Goal: Task Accomplishment & Management: Manage account settings

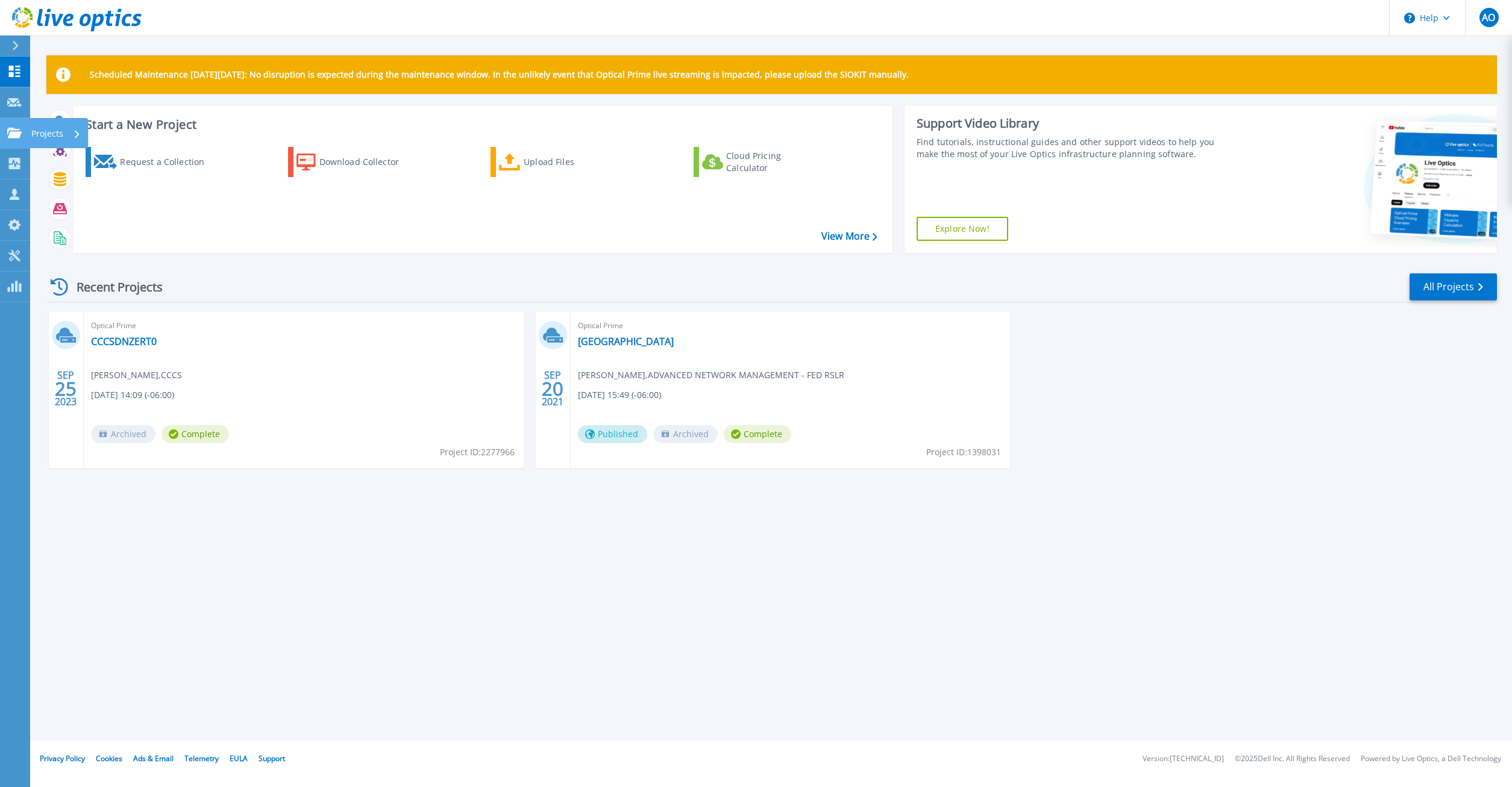
click at [22, 141] on link "Projects Projects" at bounding box center [15, 133] width 30 height 31
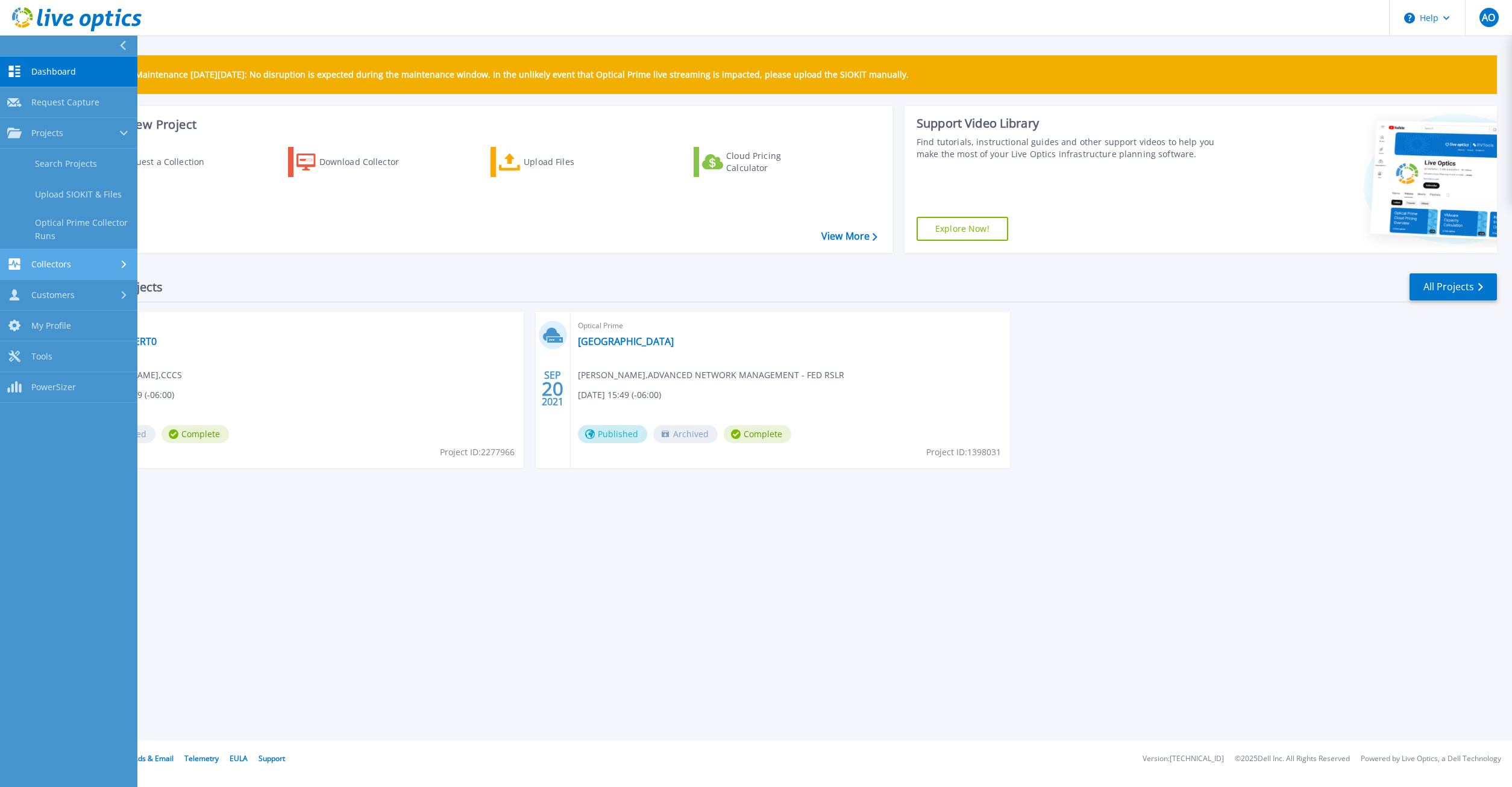
click at [46, 273] on link "Collectors Collectors" at bounding box center [69, 264] width 137 height 31
click at [50, 225] on link "Dossier" at bounding box center [69, 225] width 137 height 31
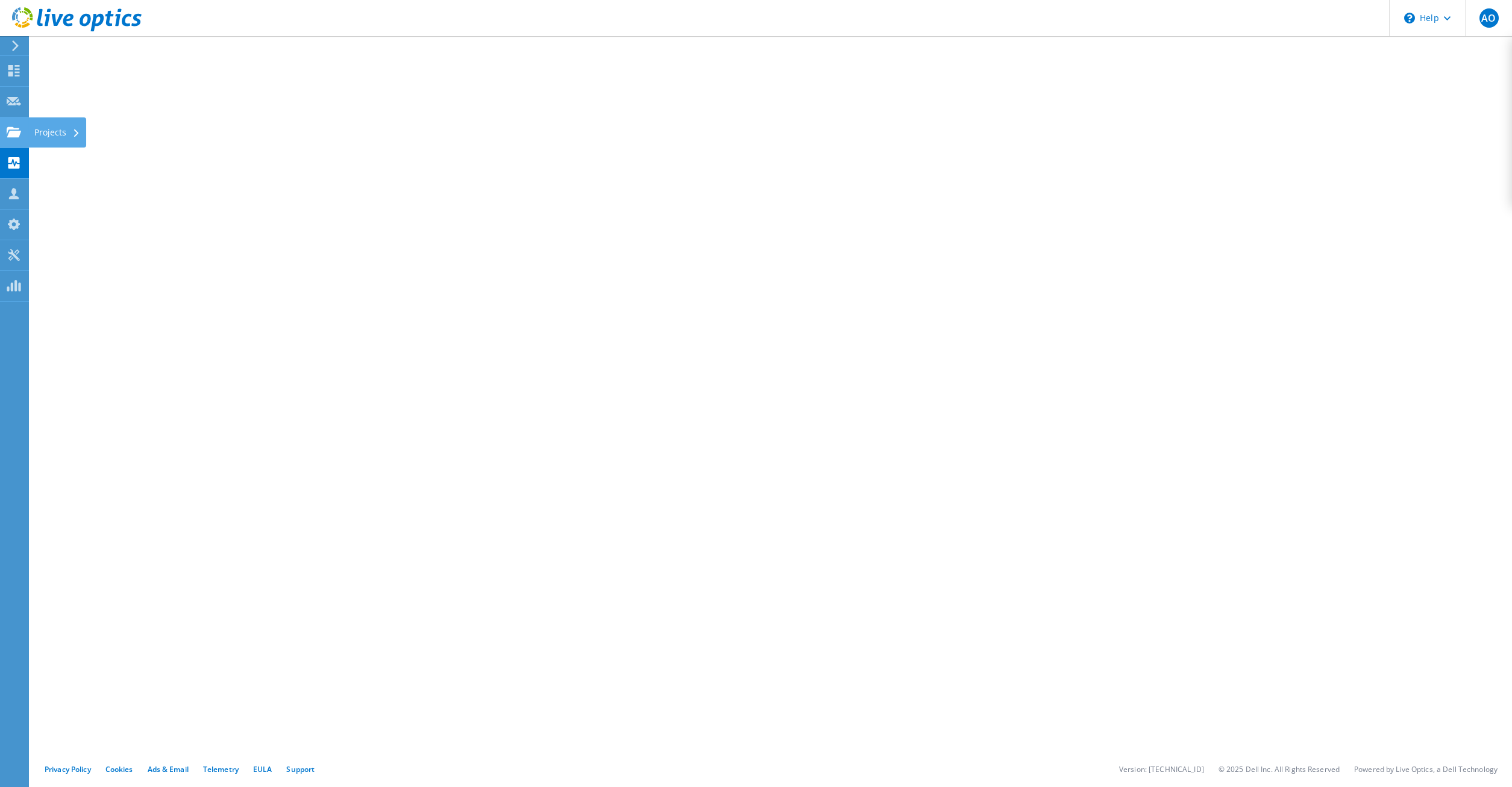
click at [18, 139] on div at bounding box center [13, 134] width 14 height 13
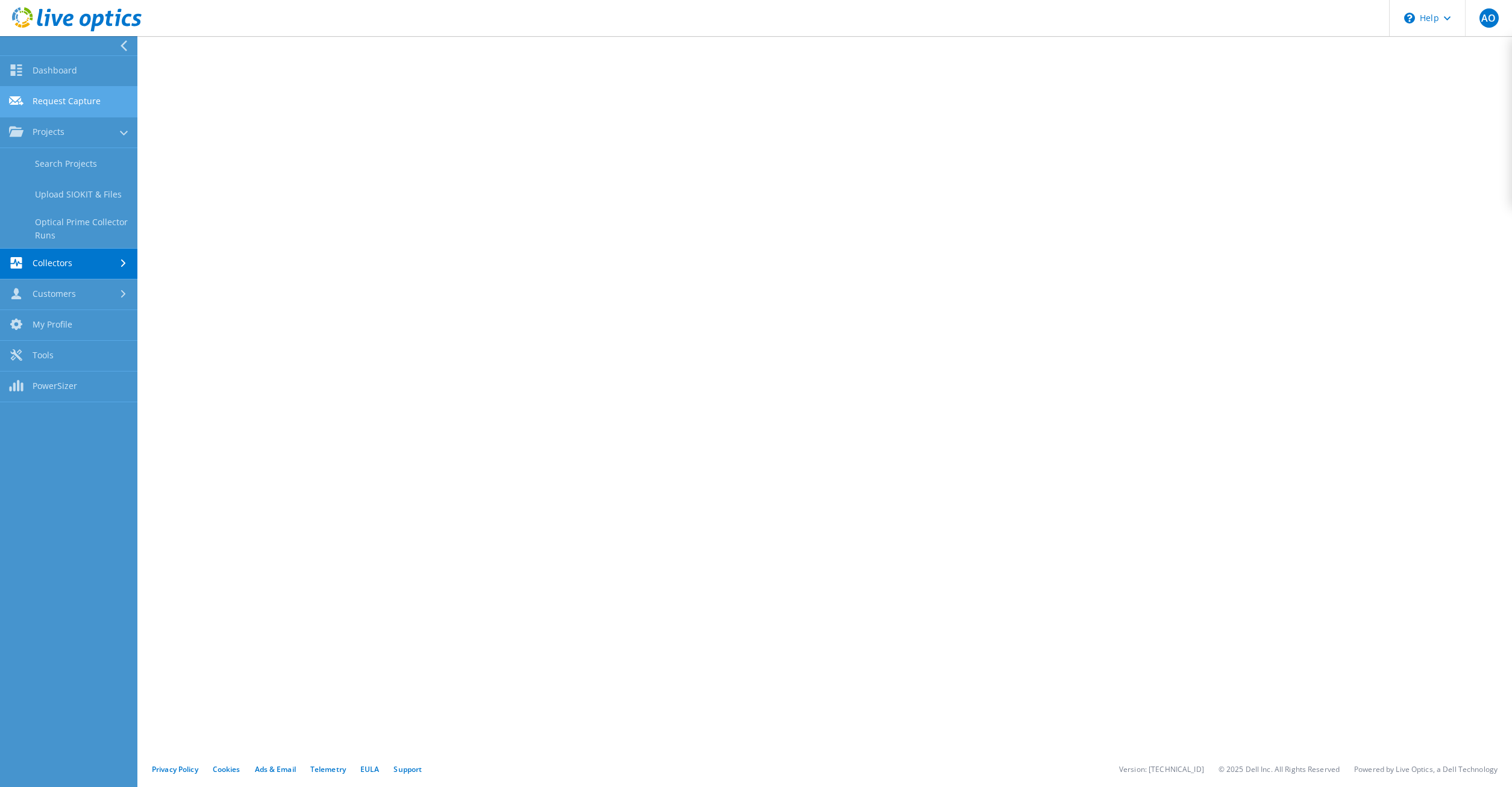
click at [44, 105] on link "Request Capture" at bounding box center [69, 102] width 137 height 31
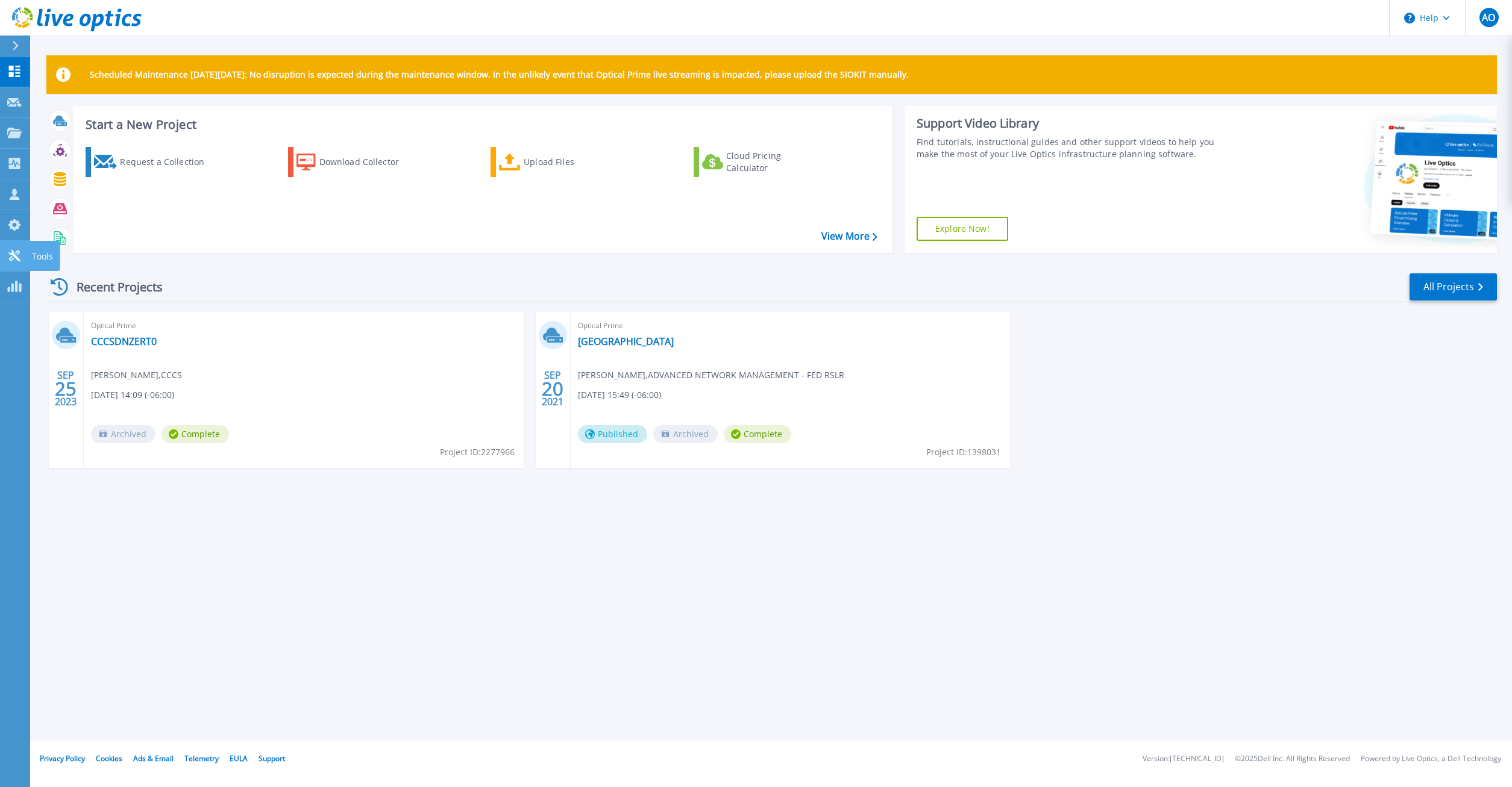
click at [16, 257] on icon at bounding box center [14, 256] width 12 height 12
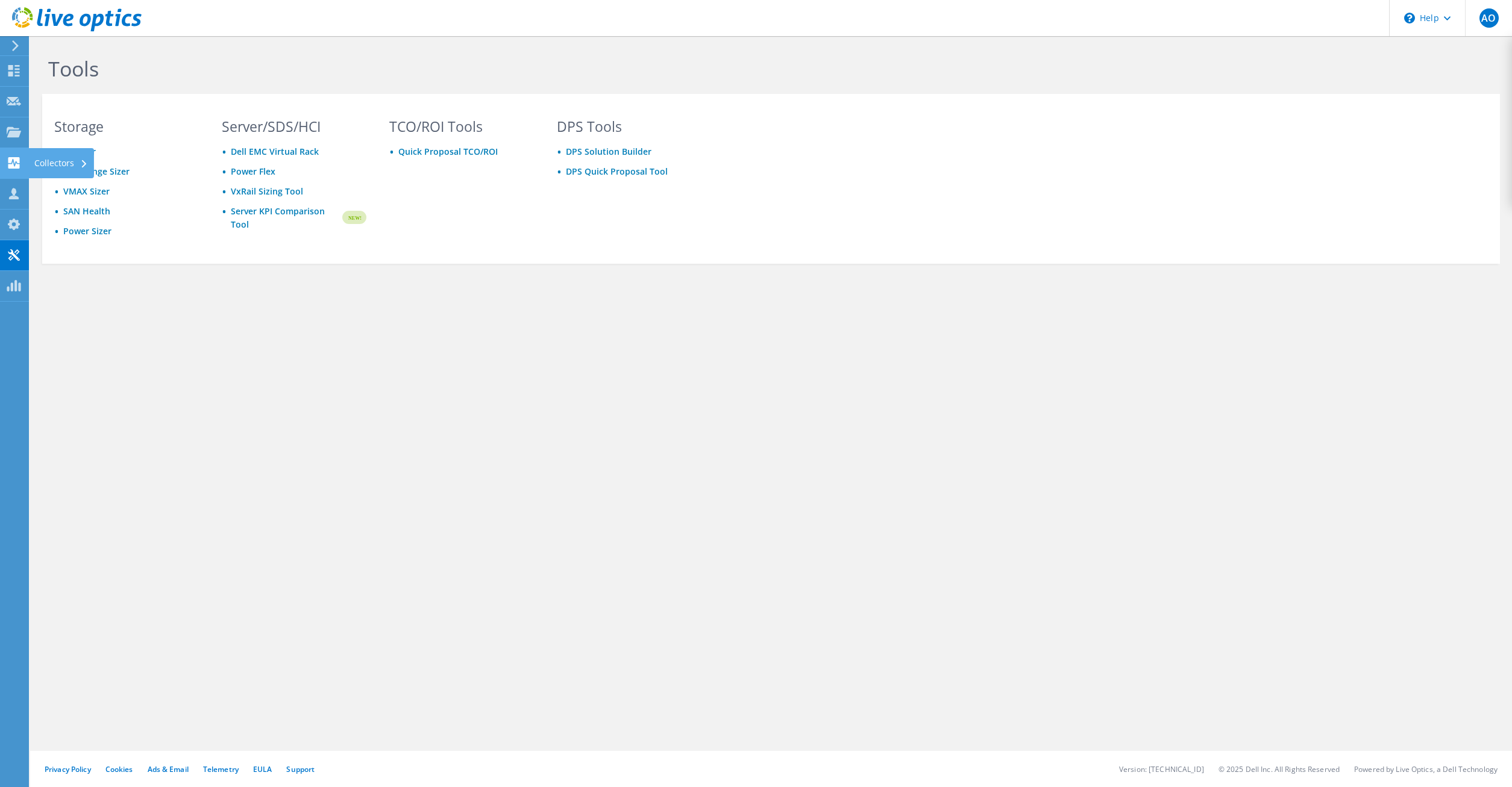
click at [10, 168] on use at bounding box center [14, 163] width 12 height 12
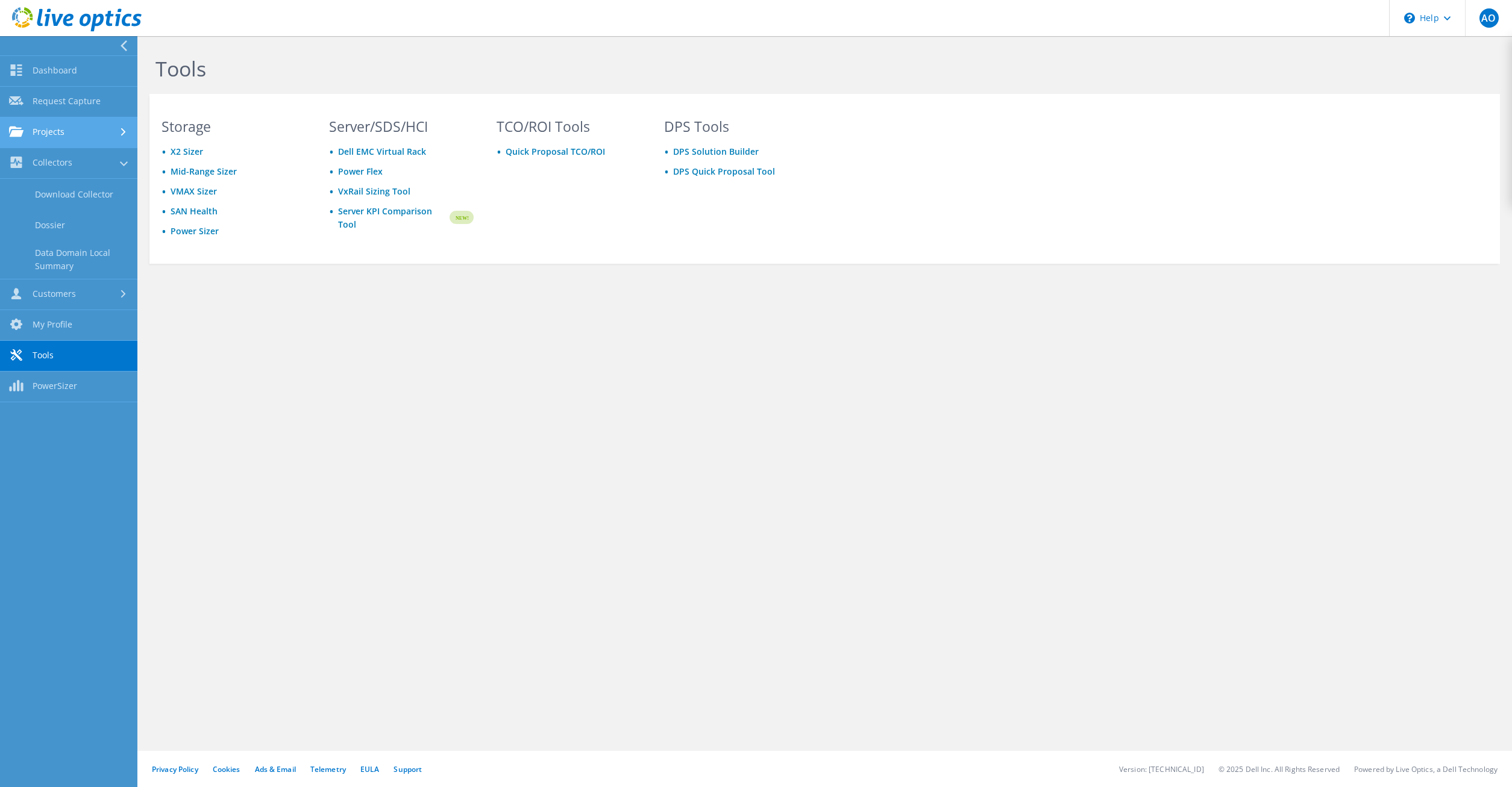
click at [50, 126] on link "Projects" at bounding box center [69, 132] width 137 height 31
click at [64, 107] on link "Request Capture" at bounding box center [69, 102] width 137 height 31
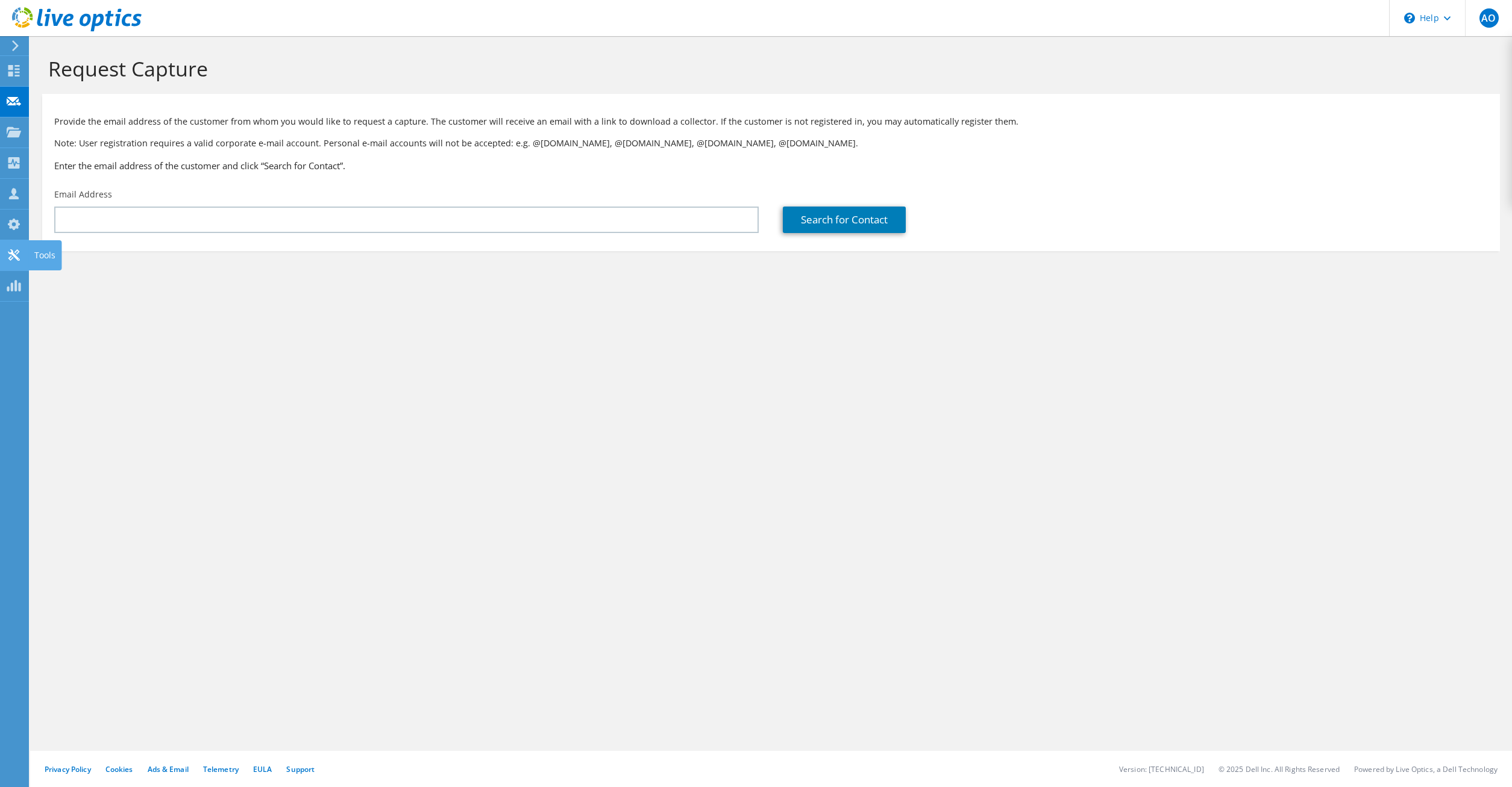
click at [12, 257] on icon at bounding box center [13, 255] width 14 height 12
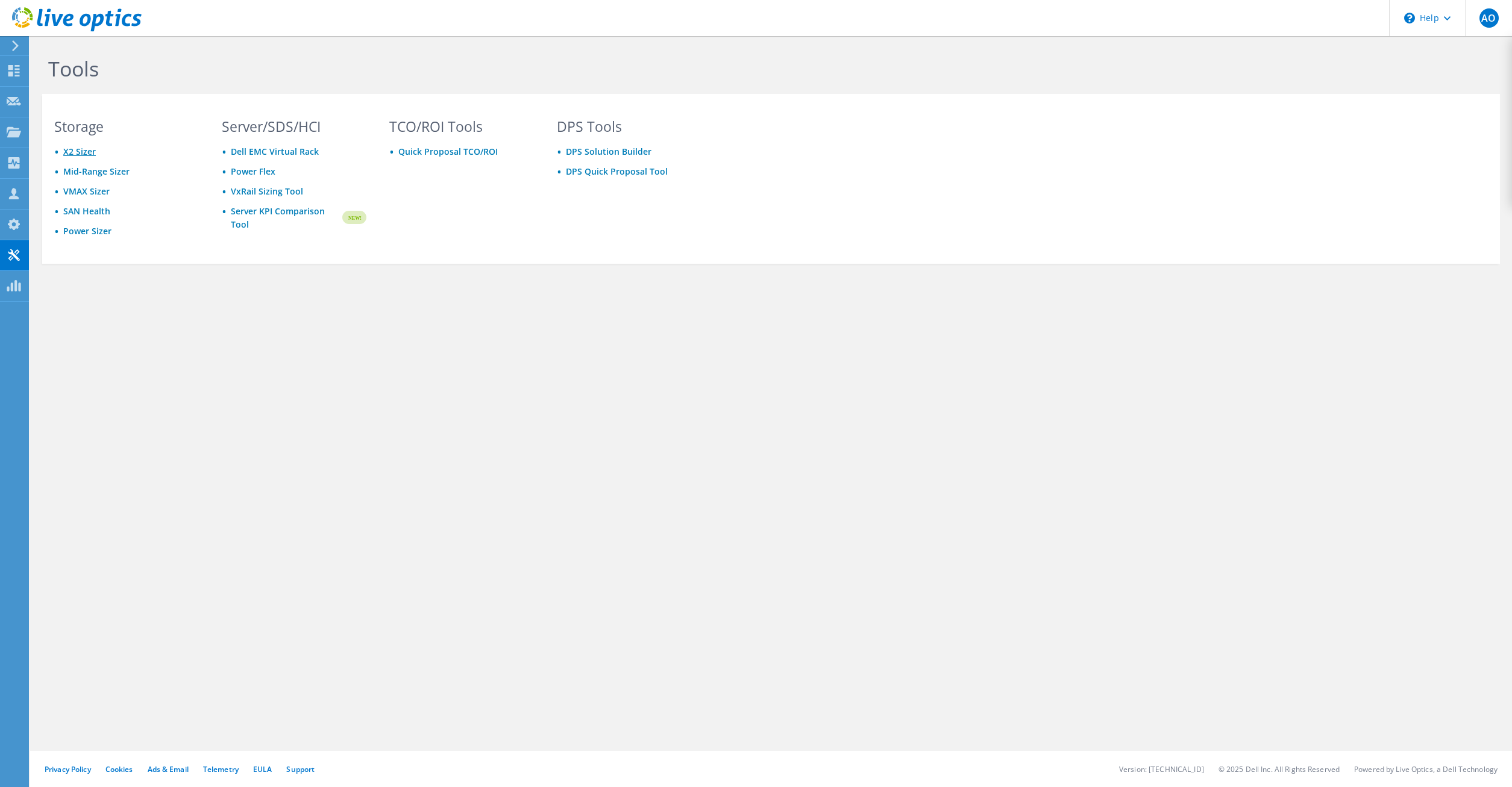
click at [81, 152] on link "X2 Sizer" at bounding box center [79, 151] width 33 height 12
click at [10, 160] on use at bounding box center [14, 163] width 12 height 12
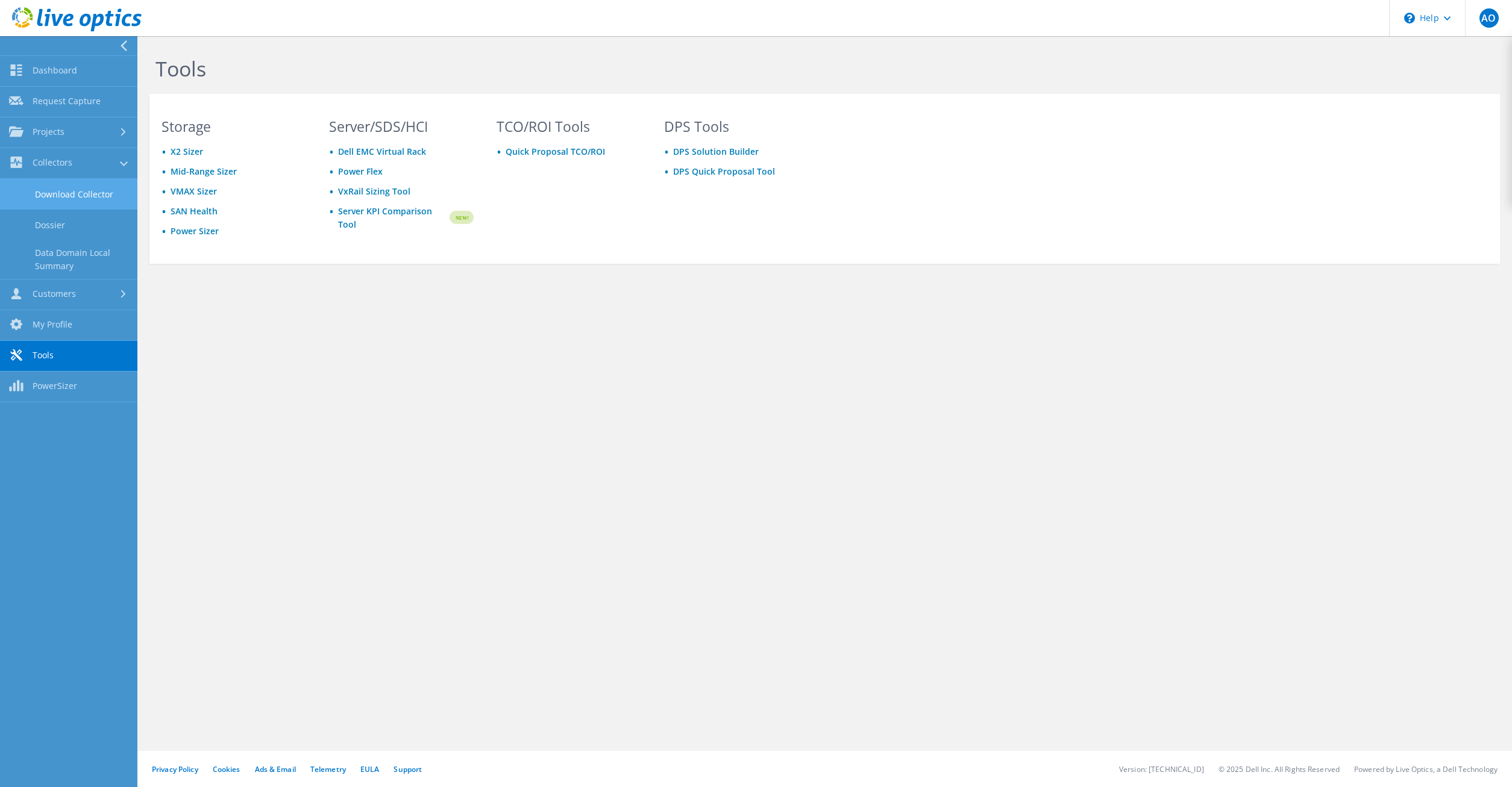
click at [79, 199] on link "Download Collector" at bounding box center [69, 194] width 137 height 31
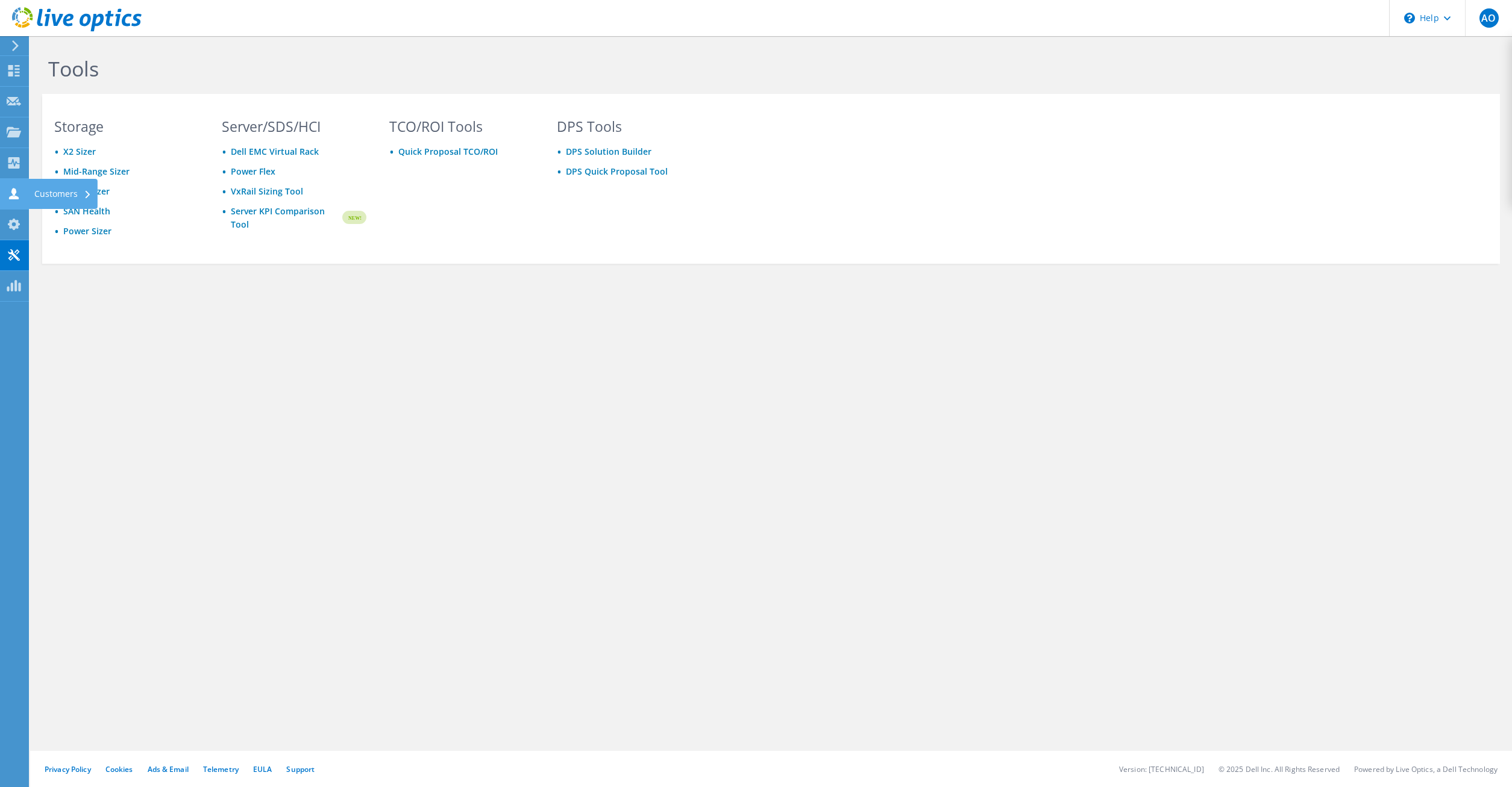
click at [12, 200] on div at bounding box center [13, 195] width 14 height 13
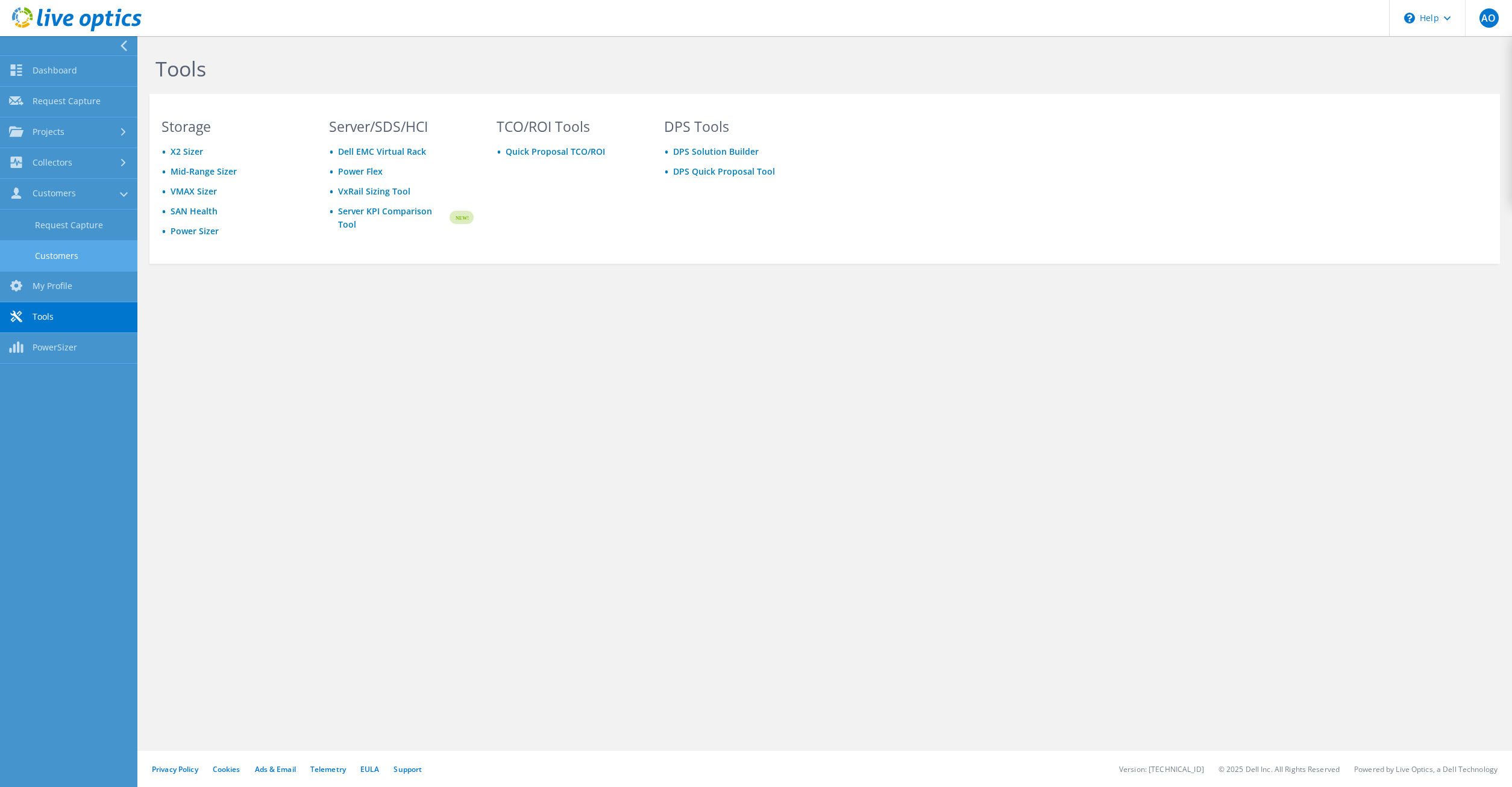
click at [55, 249] on link "Customers" at bounding box center [69, 255] width 137 height 31
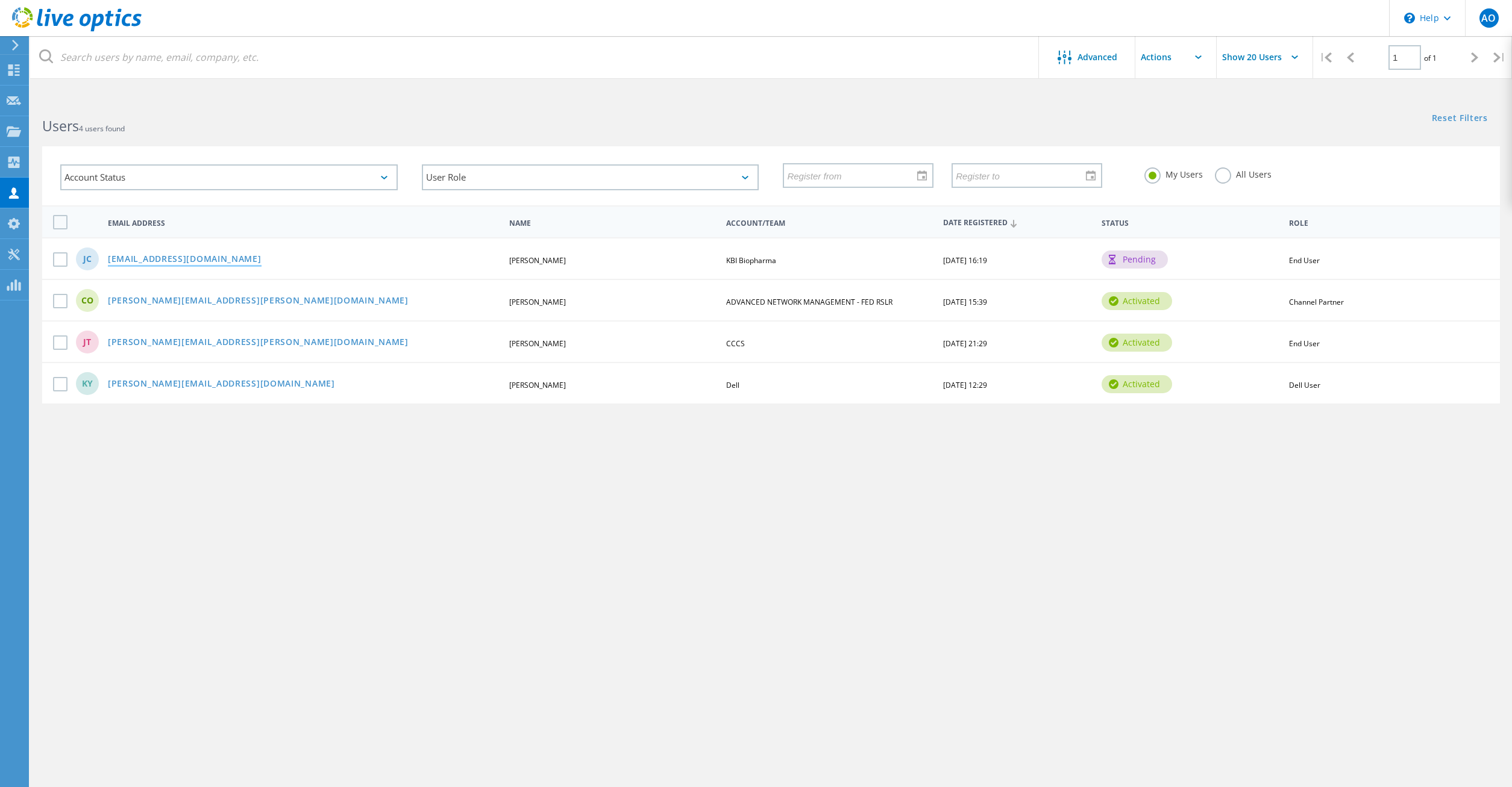
click at [190, 259] on link "[EMAIL_ADDRESS][DOMAIN_NAME]" at bounding box center [185, 260] width 154 height 10
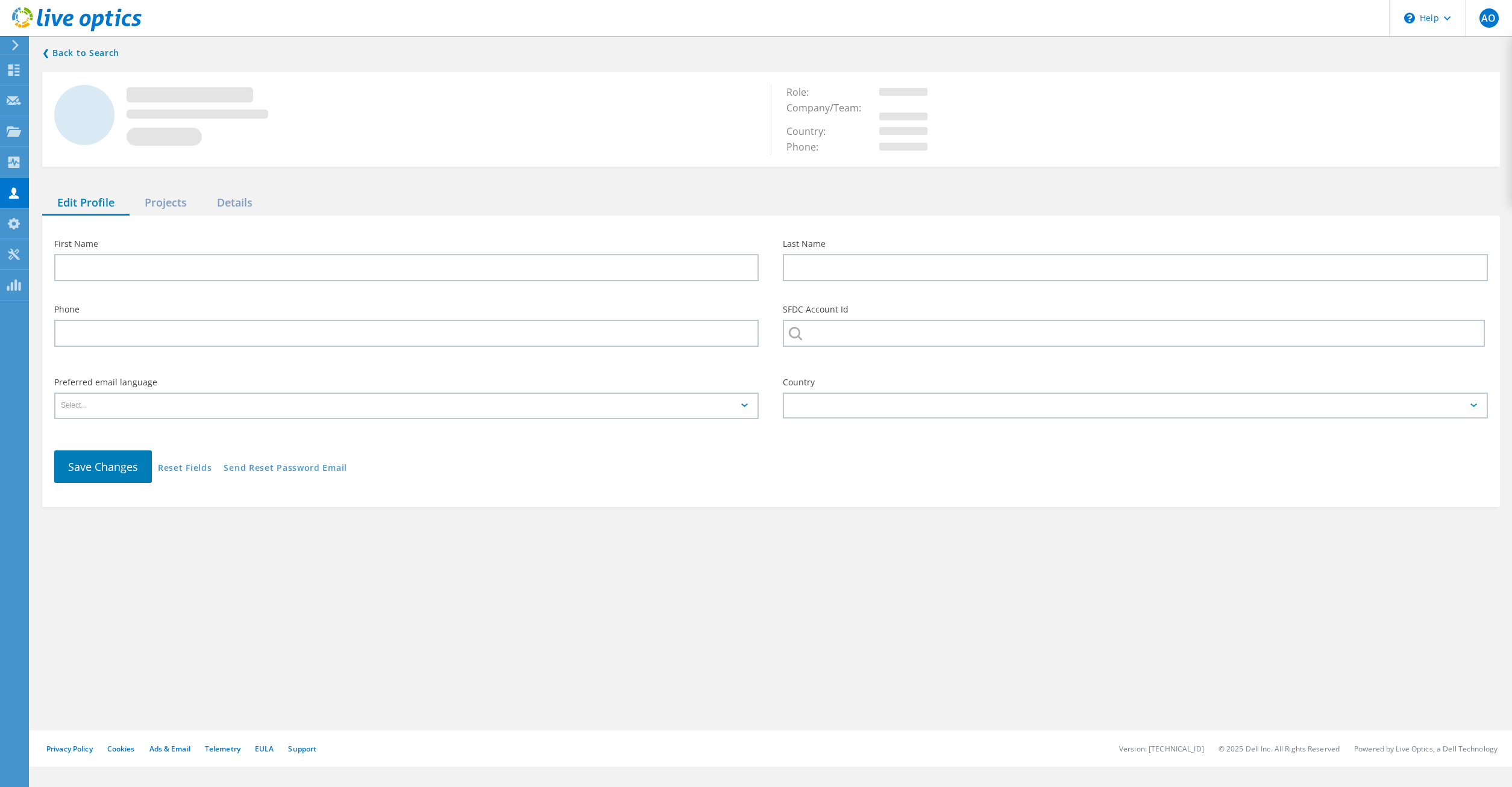
type input "[PERSON_NAME]"
type input "Cherry"
type input "KBI Biopharma"
type input "English"
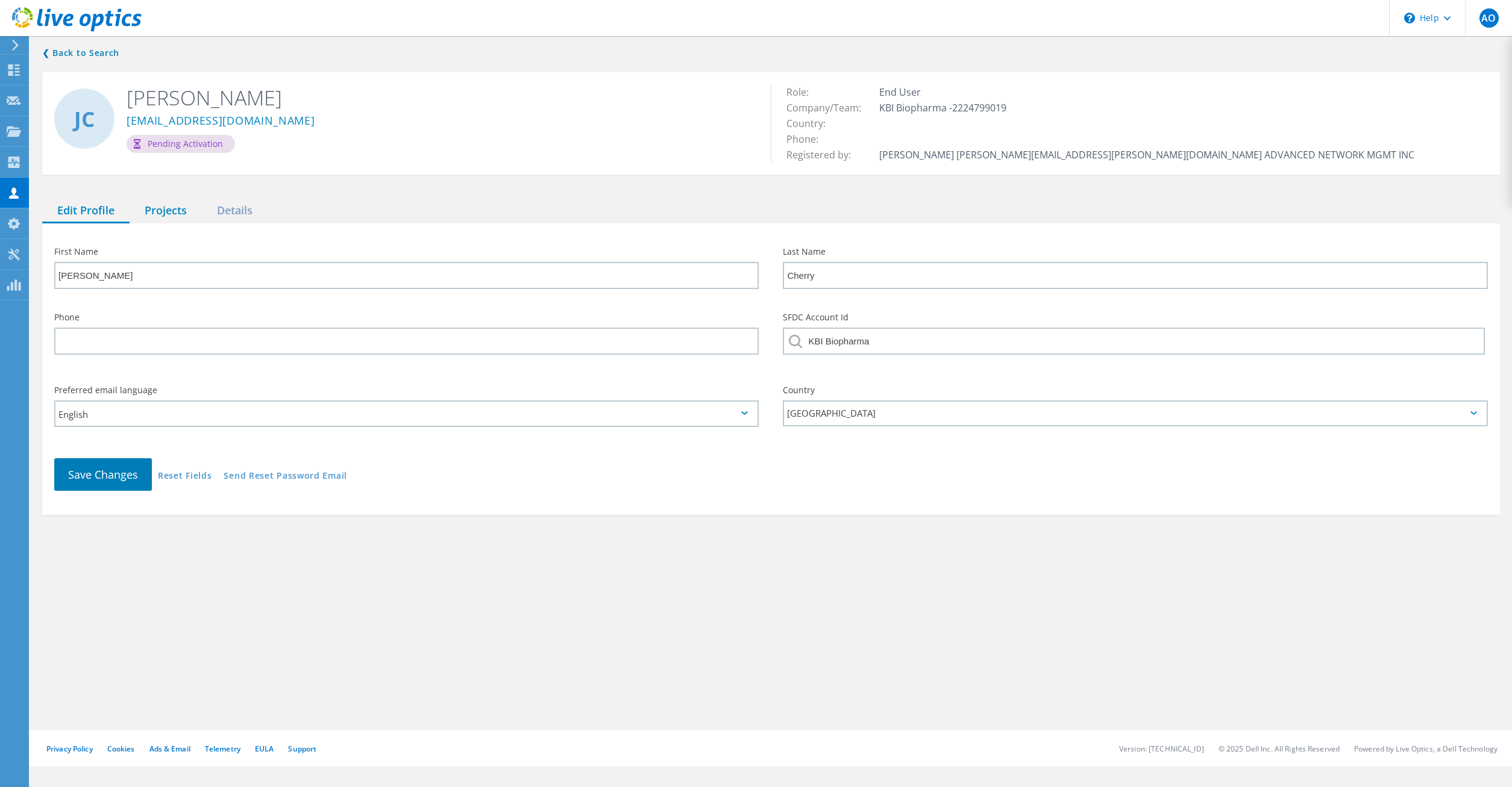
click at [166, 214] on div "Projects" at bounding box center [166, 212] width 72 height 25
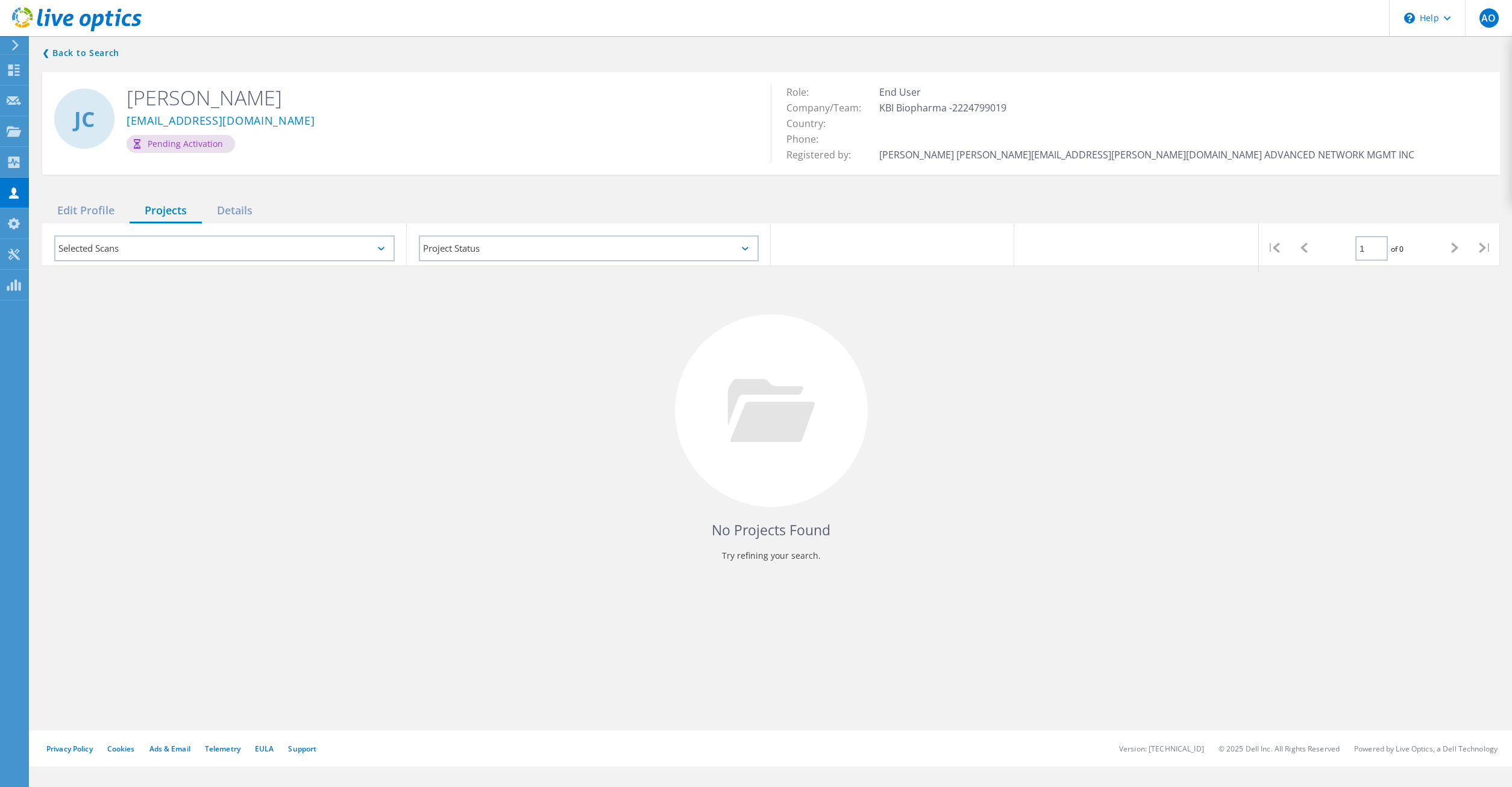
click at [114, 248] on div "Selected Scans" at bounding box center [224, 248] width 341 height 26
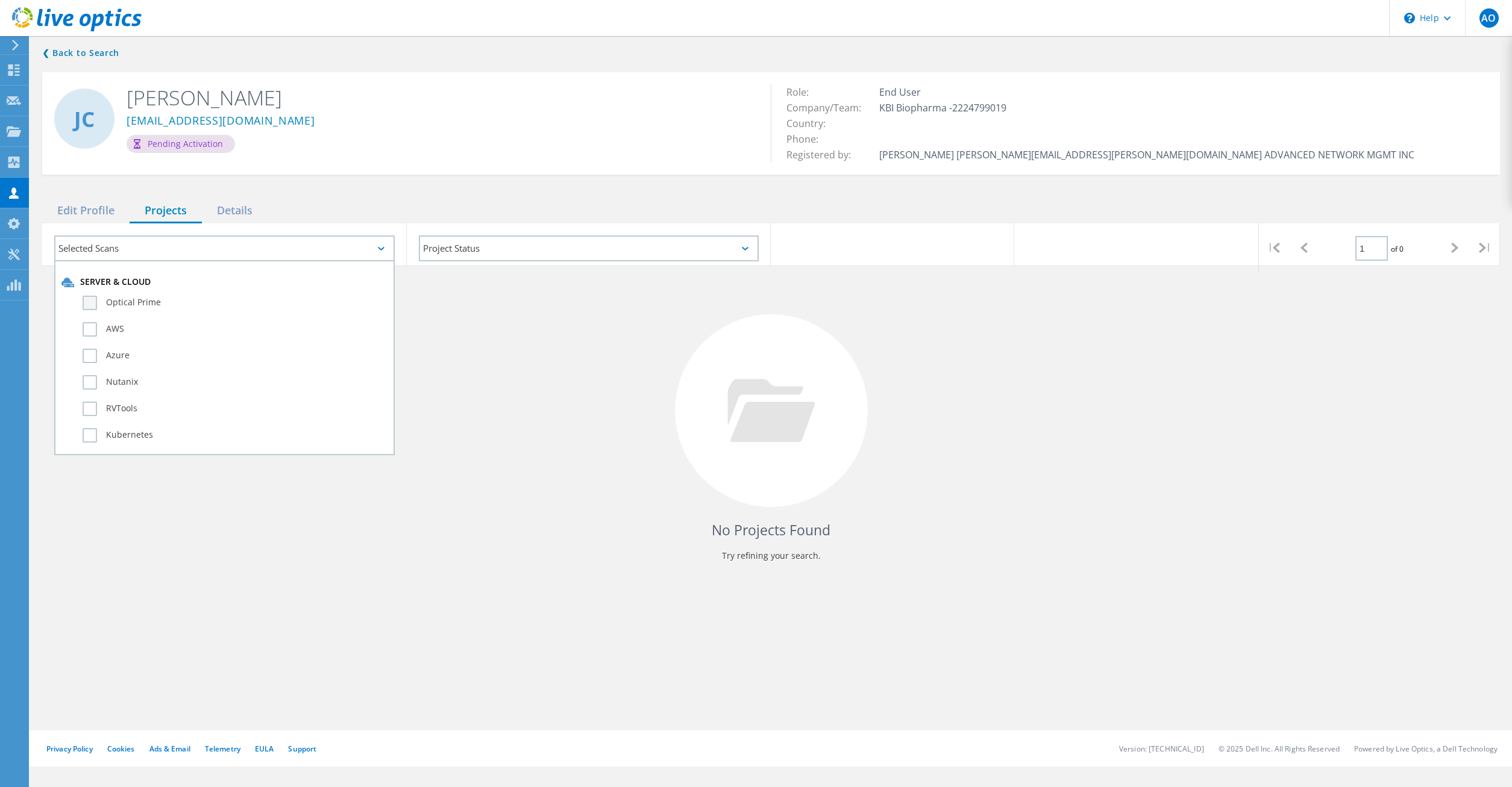
click at [115, 298] on label "Optical Prime" at bounding box center [235, 303] width 305 height 14
click at [0, 0] on input "Optical Prime" at bounding box center [0, 0] width 0 height 0
click at [405, 195] on div "❮ Back to Search [PERSON_NAME] [EMAIL_ADDRESS][DOMAIN_NAME] Pending Activation …" at bounding box center [771, 312] width 1482 height 558
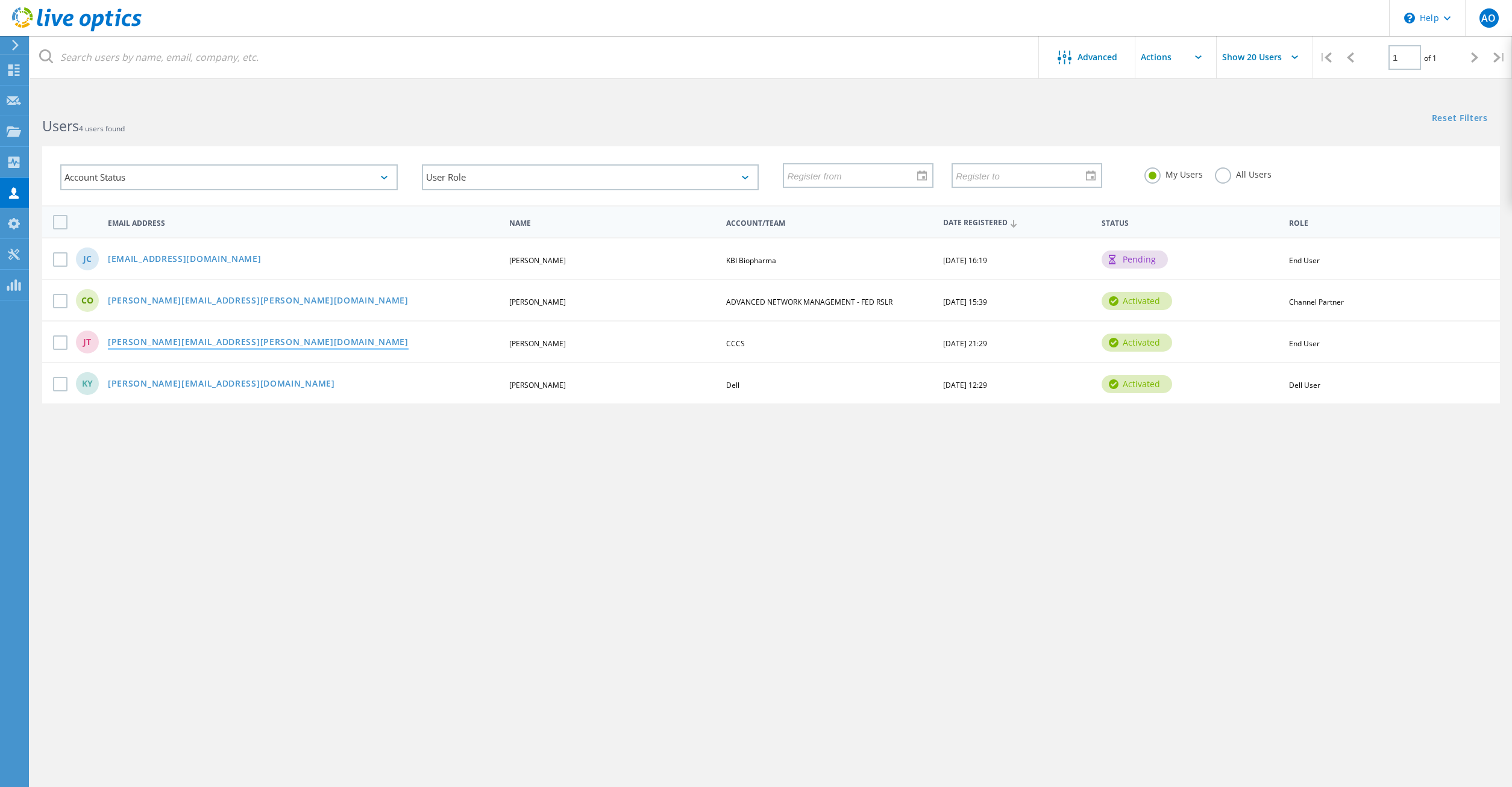
click at [146, 343] on link "[PERSON_NAME][EMAIL_ADDRESS][PERSON_NAME][DOMAIN_NAME]" at bounding box center [258, 343] width 300 height 10
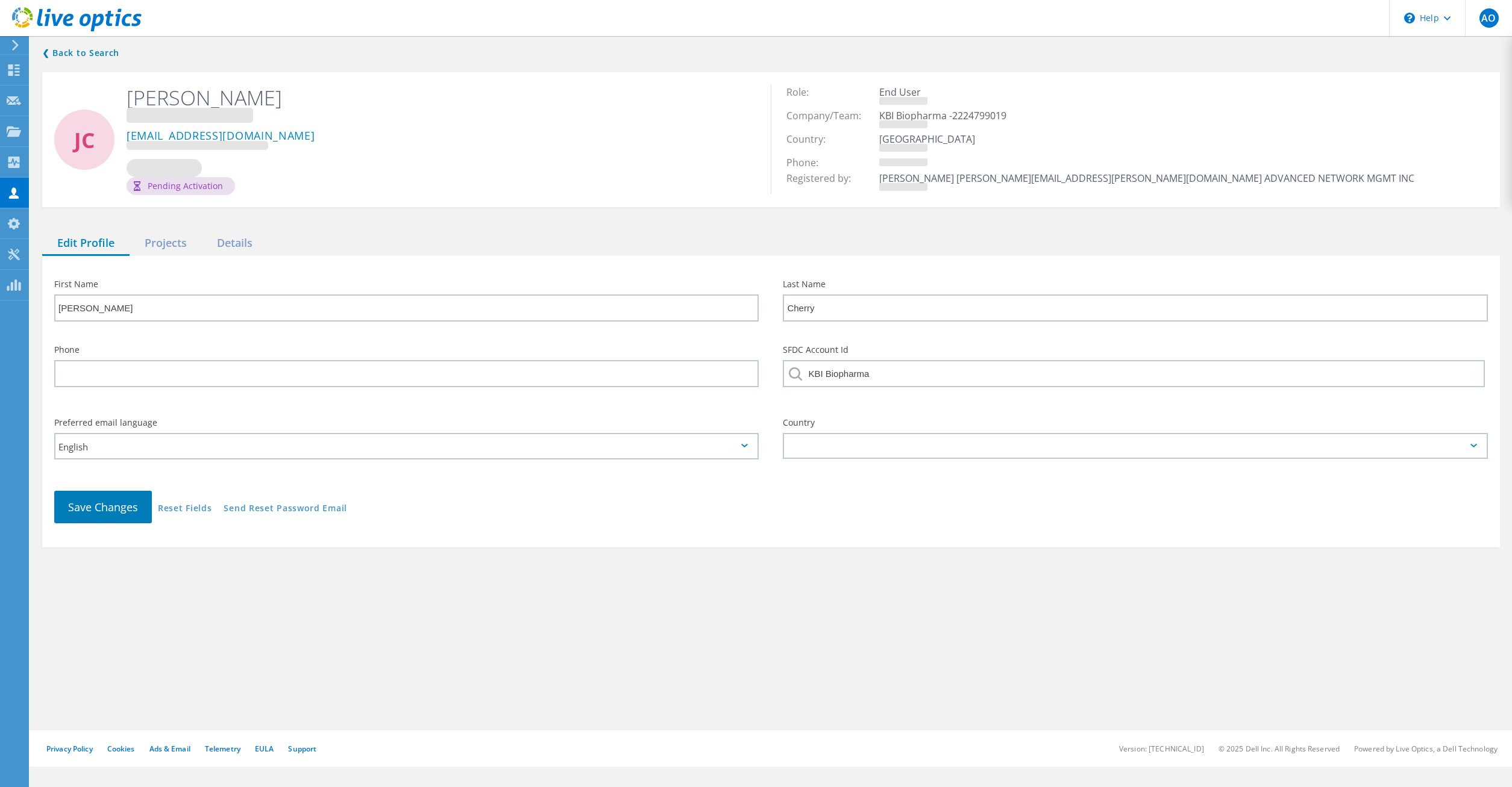
type input "Tarnow"
type input "CCCS"
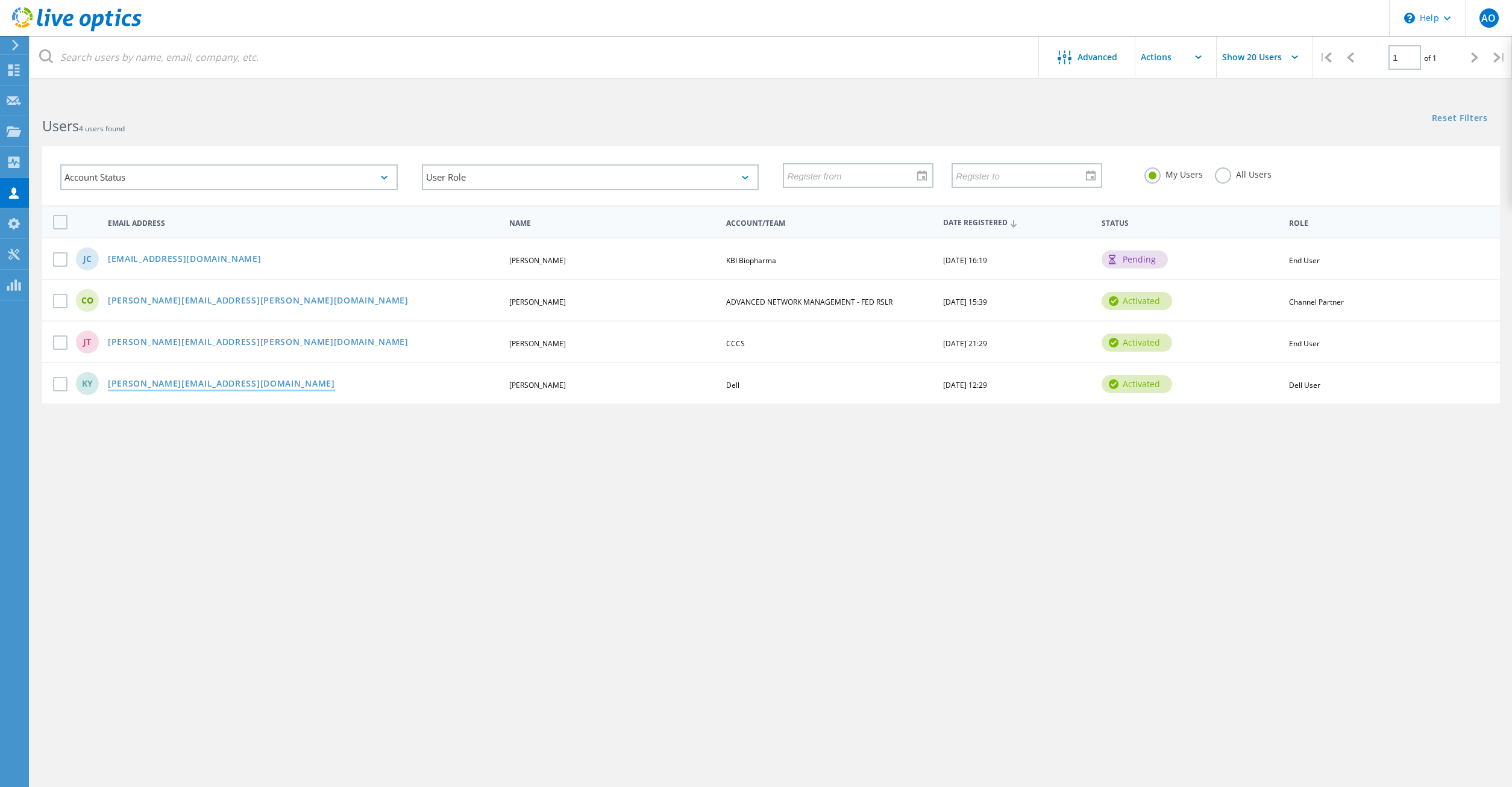
click at [176, 388] on link "[PERSON_NAME][EMAIL_ADDRESS][DOMAIN_NAME]" at bounding box center [221, 385] width 227 height 10
click at [168, 296] on link "[PERSON_NAME][EMAIL_ADDRESS][PERSON_NAME][DOMAIN_NAME]" at bounding box center [258, 301] width 300 height 10
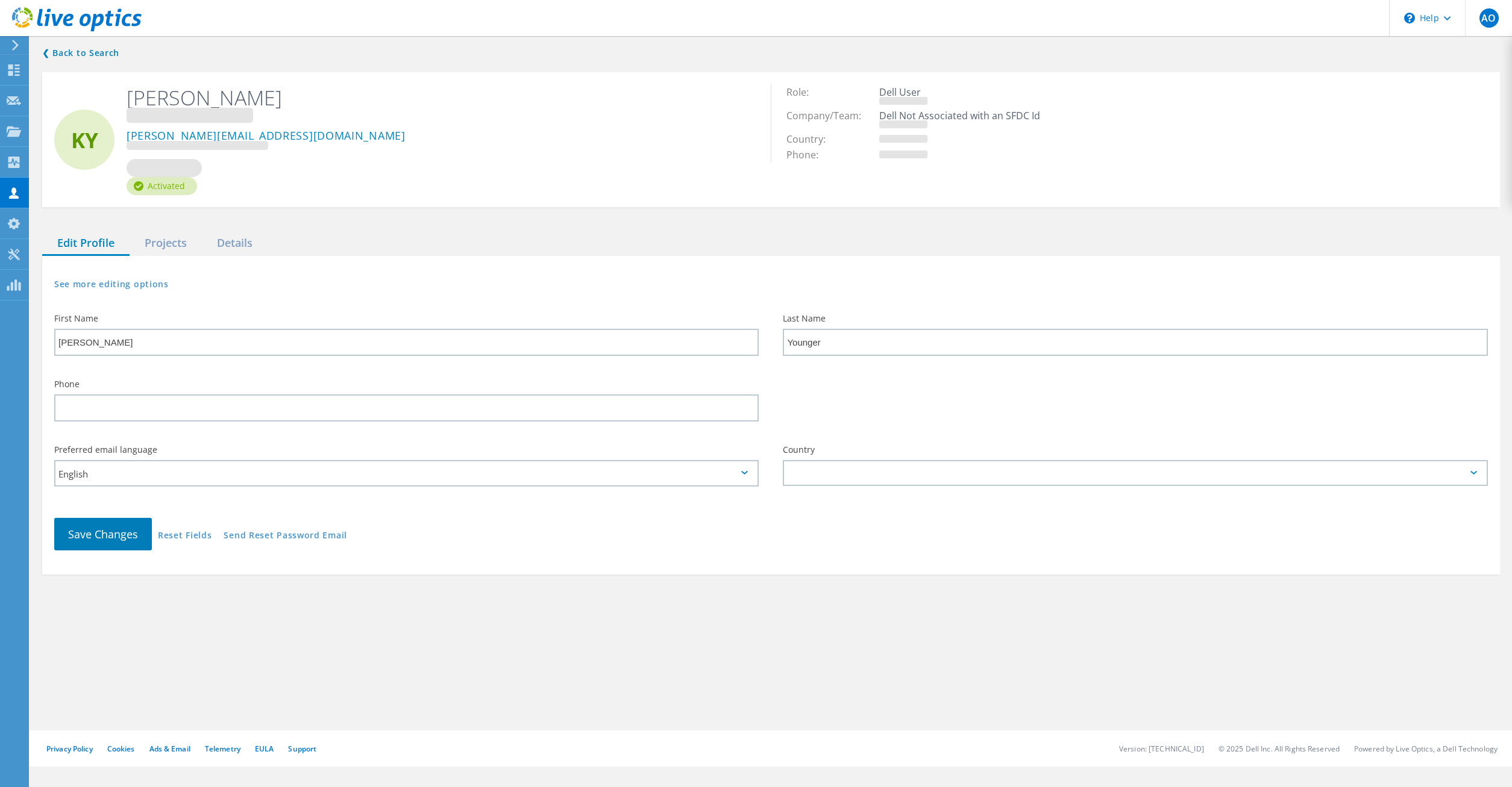
type input "[PERSON_NAME]"
